Goal: Transaction & Acquisition: Purchase product/service

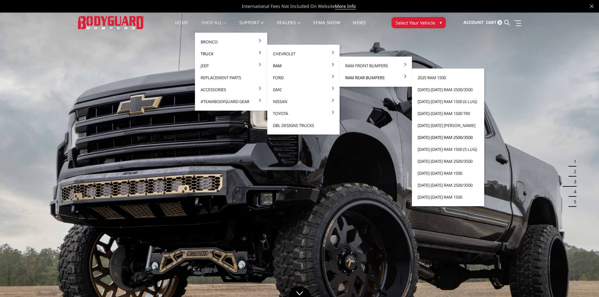
click at [441, 135] on link "[DATE]-[DATE] Ram 2500/3500" at bounding box center [447, 137] width 67 height 12
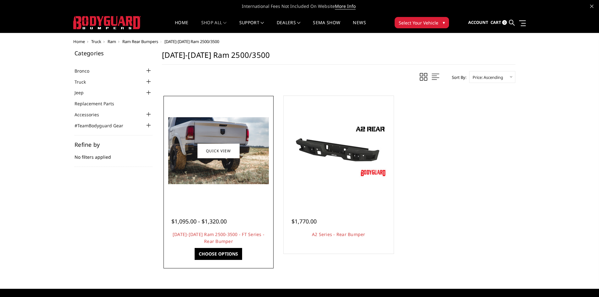
click at [213, 177] on img at bounding box center [218, 150] width 101 height 67
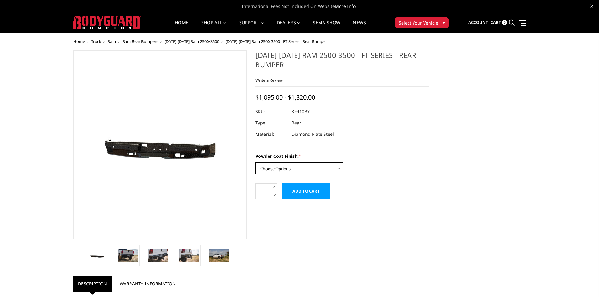
click at [296, 168] on select "Choose Options Bare Metal Gloss Black Powder Coat Textured Black Powder Coat" at bounding box center [299, 168] width 88 height 12
click at [255, 162] on select "Choose Options Bare Metal Gloss Black Powder Coat Textured Black Powder Coat" at bounding box center [299, 168] width 88 height 12
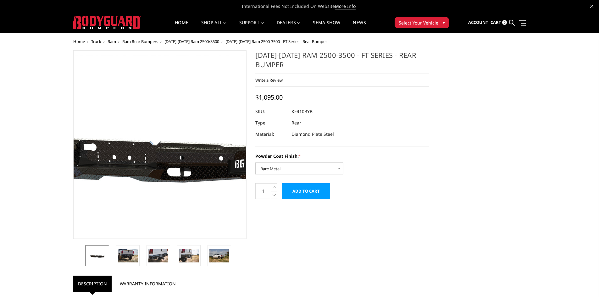
click at [184, 154] on img at bounding box center [128, 145] width 402 height 180
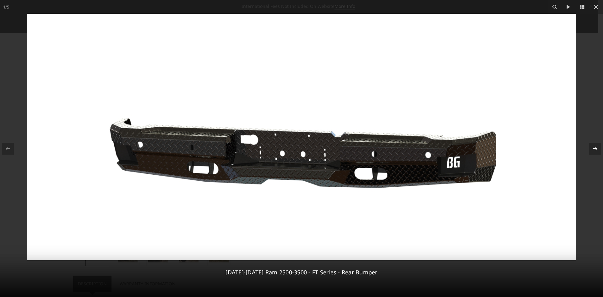
click at [598, 148] on icon at bounding box center [596, 149] width 8 height 8
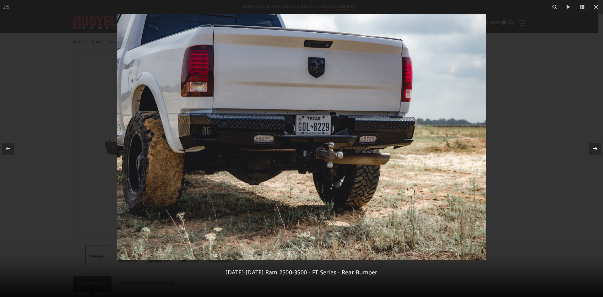
click at [594, 148] on icon at bounding box center [596, 149] width 8 height 8
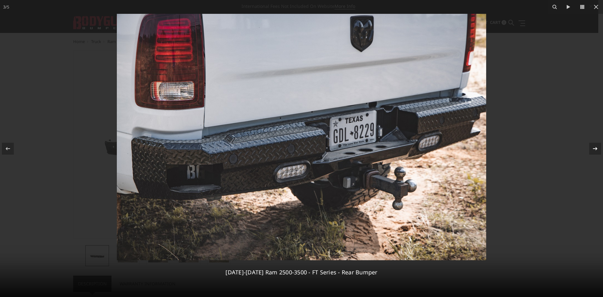
click at [594, 148] on icon at bounding box center [596, 149] width 8 height 8
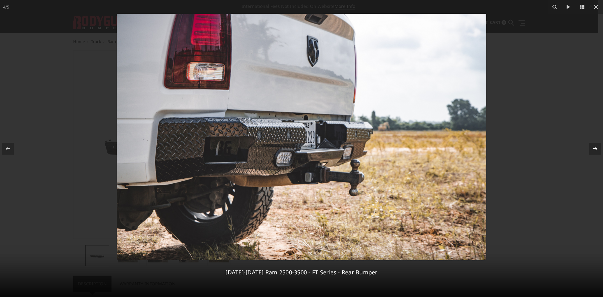
click at [594, 148] on icon at bounding box center [596, 149] width 8 height 8
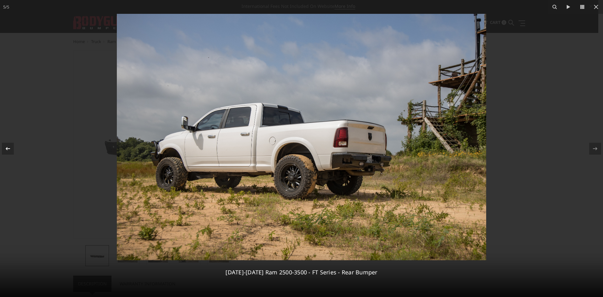
click at [8, 148] on icon at bounding box center [8, 149] width 8 height 8
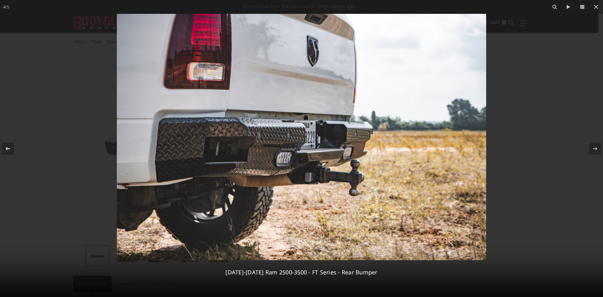
click at [5, 141] on button at bounding box center [11, 148] width 22 height 31
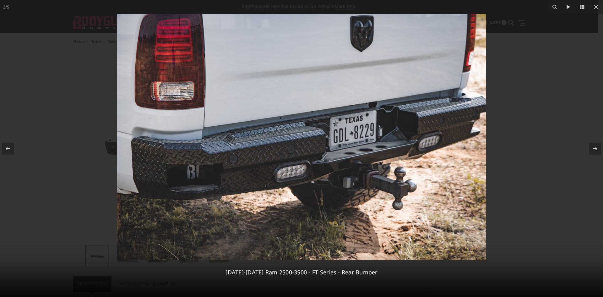
click at [594, 97] on div at bounding box center [301, 148] width 603 height 297
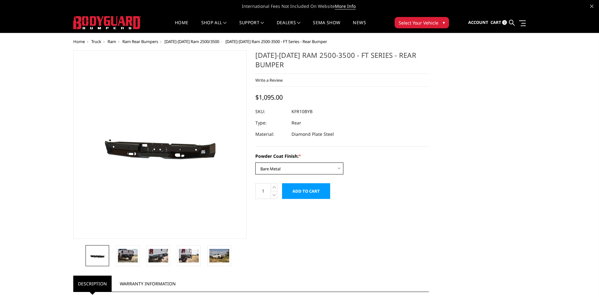
click at [284, 169] on select "Choose Options Bare Metal Gloss Black Powder Coat Textured Black Powder Coat" at bounding box center [299, 168] width 88 height 12
click at [255, 162] on select "Choose Options Bare Metal Gloss Black Powder Coat Textured Black Powder Coat" at bounding box center [299, 168] width 88 height 12
click at [313, 170] on select "Choose Options Bare Metal Gloss Black Powder Coat Textured Black Powder Coat" at bounding box center [299, 168] width 88 height 12
click at [255, 162] on select "Choose Options Bare Metal Gloss Black Powder Coat Textured Black Powder Coat" at bounding box center [299, 168] width 88 height 12
click at [288, 167] on select "Choose Options Bare Metal Gloss Black Powder Coat Textured Black Powder Coat" at bounding box center [299, 168] width 88 height 12
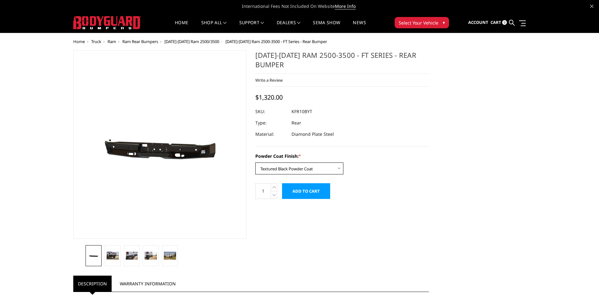
select select "3411"
click at [255, 162] on select "Choose Options Bare Metal Gloss Black Powder Coat Textured Black Powder Coat" at bounding box center [299, 168] width 88 height 12
click at [113, 254] on img at bounding box center [113, 256] width 12 height 8
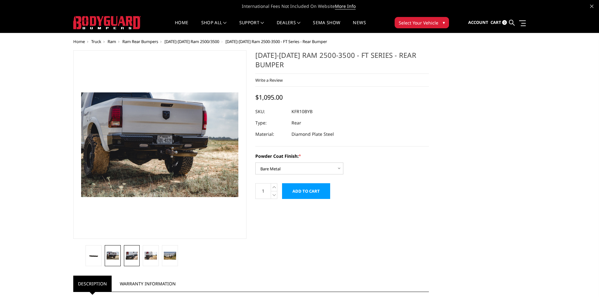
click at [138, 257] on link at bounding box center [132, 255] width 16 height 21
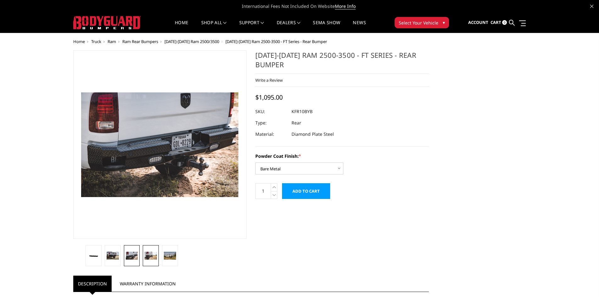
click at [148, 253] on img at bounding box center [151, 256] width 12 height 8
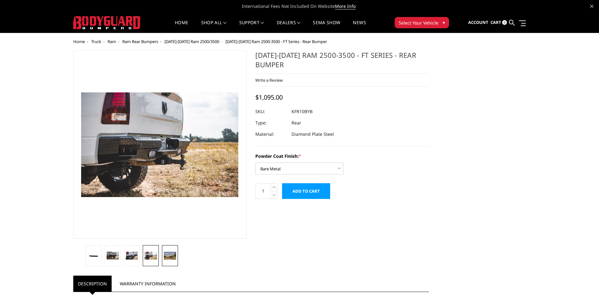
click at [176, 258] on img at bounding box center [170, 256] width 12 height 8
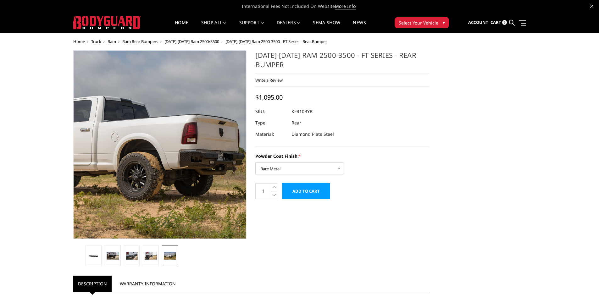
click at [170, 173] on img at bounding box center [146, 133] width 402 height 268
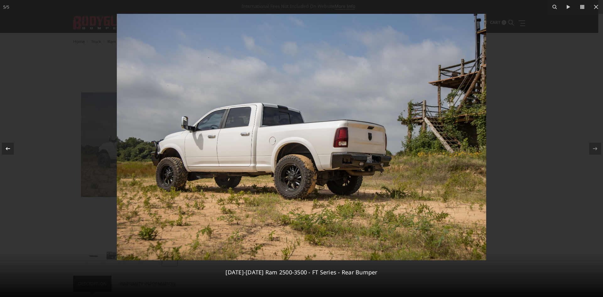
click at [13, 146] on div at bounding box center [8, 149] width 12 height 12
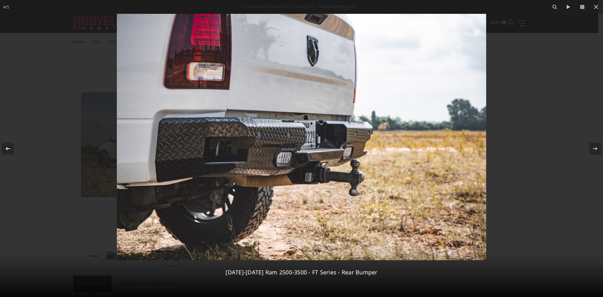
click at [12, 148] on div at bounding box center [8, 149] width 12 height 12
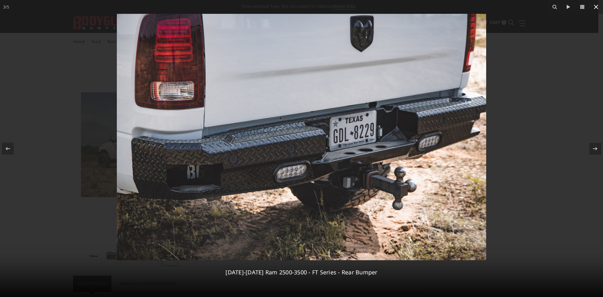
click at [598, 6] on icon at bounding box center [597, 7] width 8 height 8
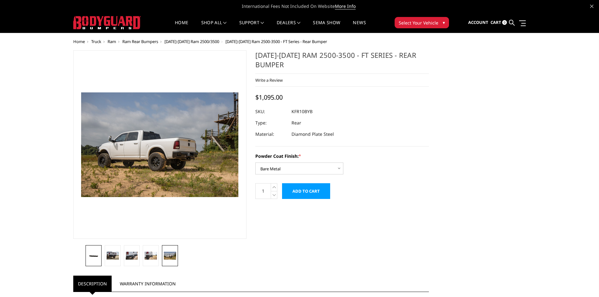
click at [88, 253] on img at bounding box center [93, 255] width 12 height 5
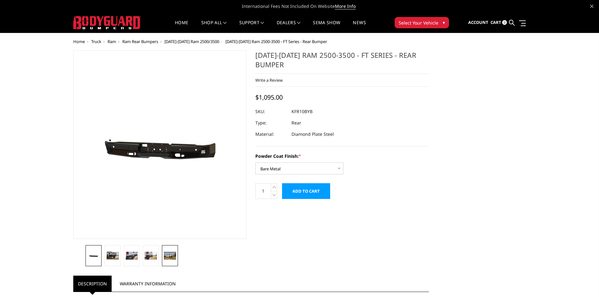
click at [170, 253] on img at bounding box center [170, 256] width 12 height 8
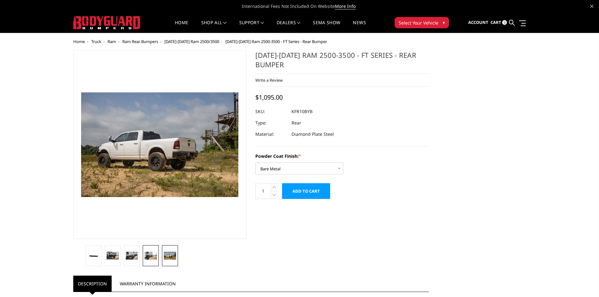
click at [153, 256] on img at bounding box center [151, 256] width 12 height 8
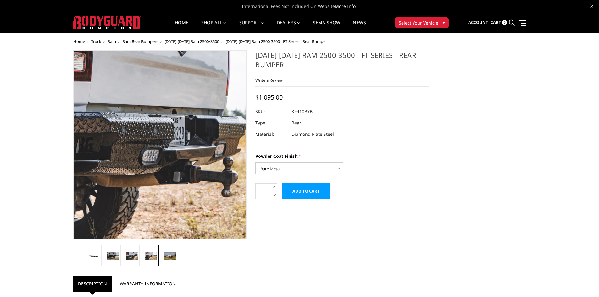
click at [153, 167] on img at bounding box center [169, 133] width 402 height 268
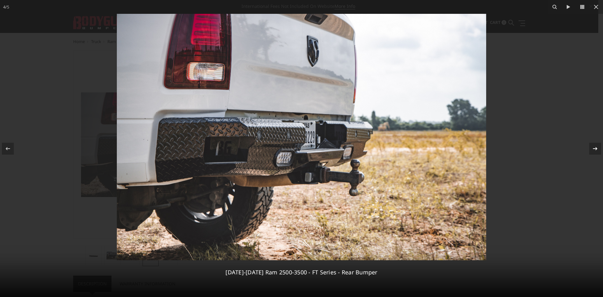
click at [598, 148] on icon at bounding box center [596, 149] width 8 height 8
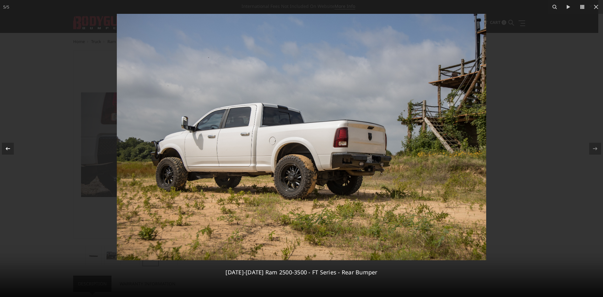
click at [14, 147] on button at bounding box center [11, 148] width 22 height 31
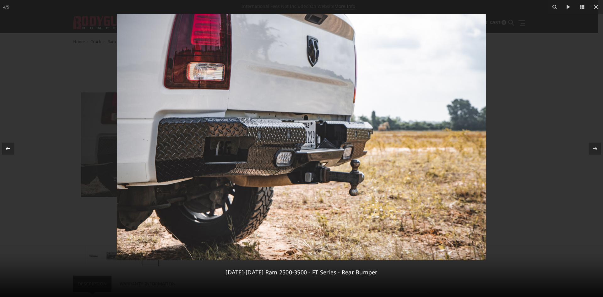
click at [14, 147] on button at bounding box center [11, 148] width 22 height 31
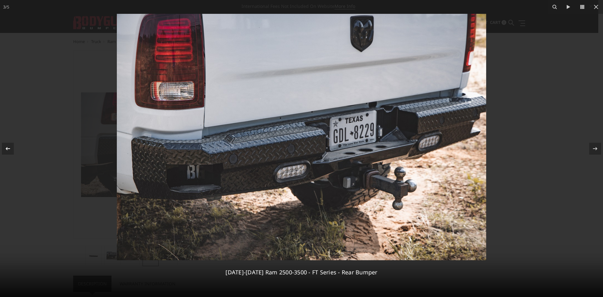
click at [8, 146] on icon at bounding box center [8, 149] width 8 height 8
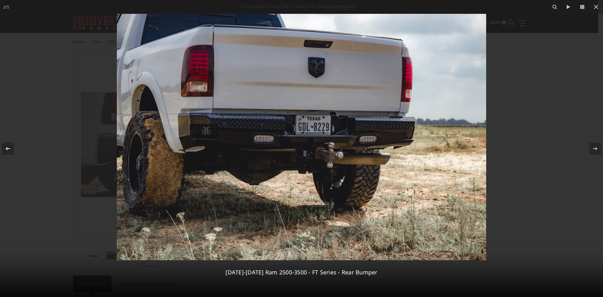
click at [8, 146] on icon at bounding box center [8, 149] width 8 height 8
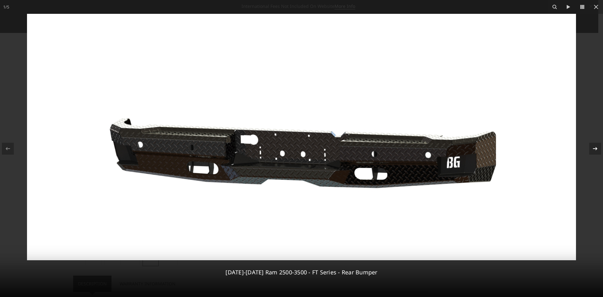
click at [598, 150] on div at bounding box center [596, 149] width 12 height 12
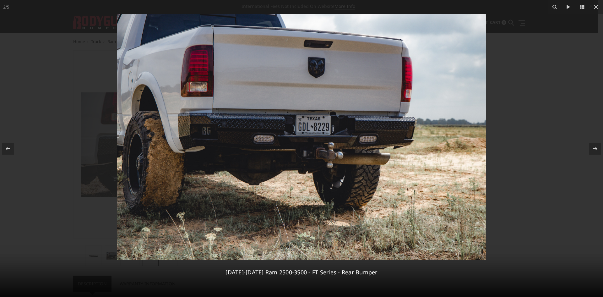
click at [598, 110] on div at bounding box center [301, 148] width 603 height 297
